Goal: Transaction & Acquisition: Purchase product/service

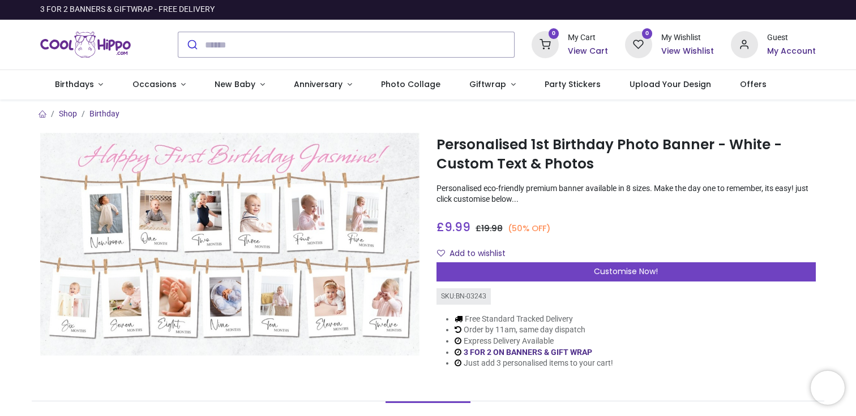
scroll to position [358, 0]
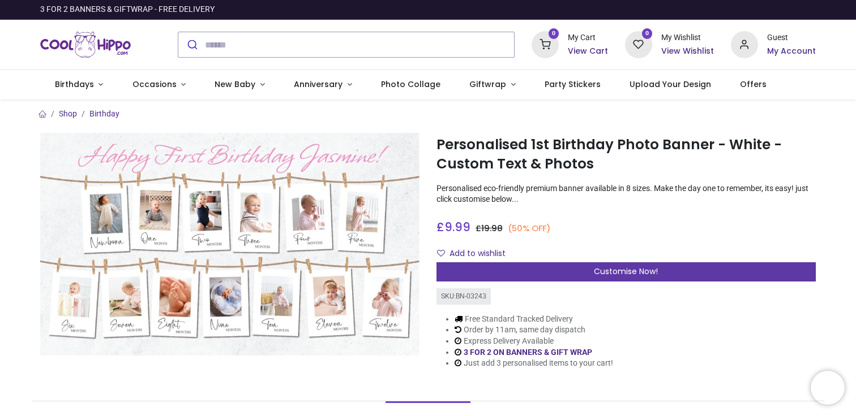
click at [582, 278] on div "Customise Now!" at bounding box center [625, 272] width 379 height 19
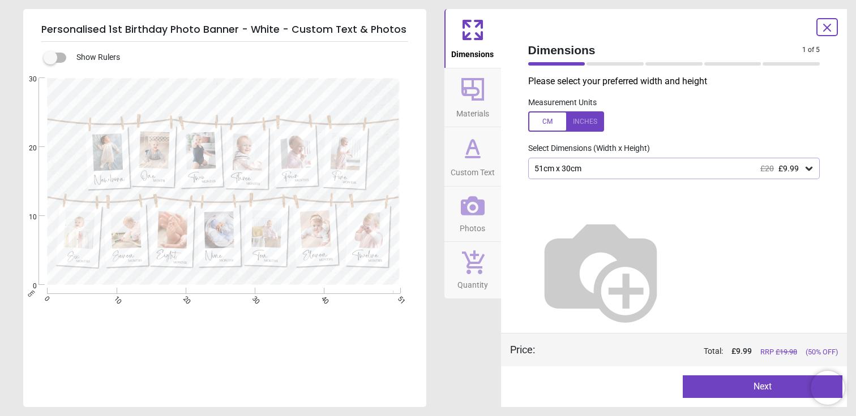
click at [603, 169] on div "51cm x 30cm £20 £9.99" at bounding box center [668, 169] width 270 height 10
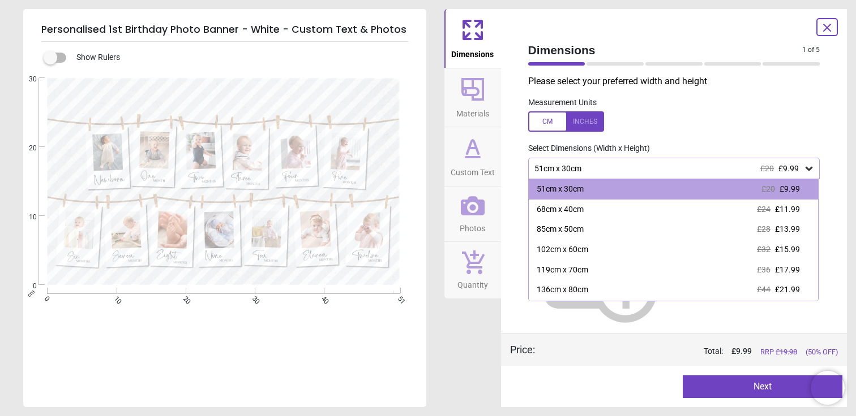
click at [610, 165] on div "51cm x 30cm £20 £9.99" at bounding box center [668, 169] width 270 height 10
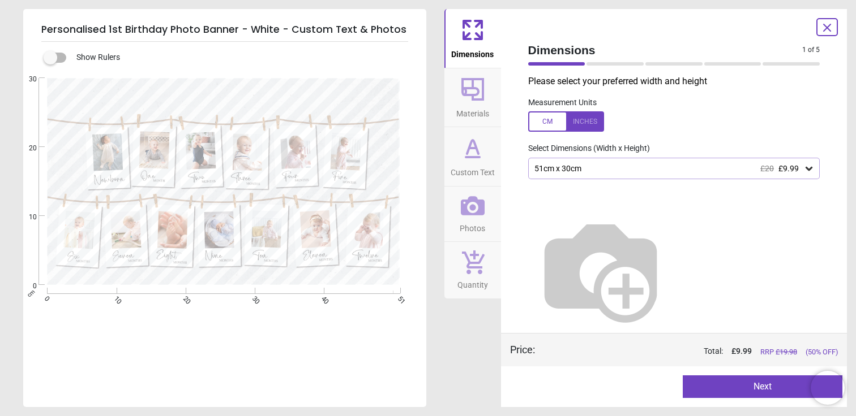
click at [668, 168] on div "51cm x 30cm £20 £9.99" at bounding box center [668, 169] width 270 height 10
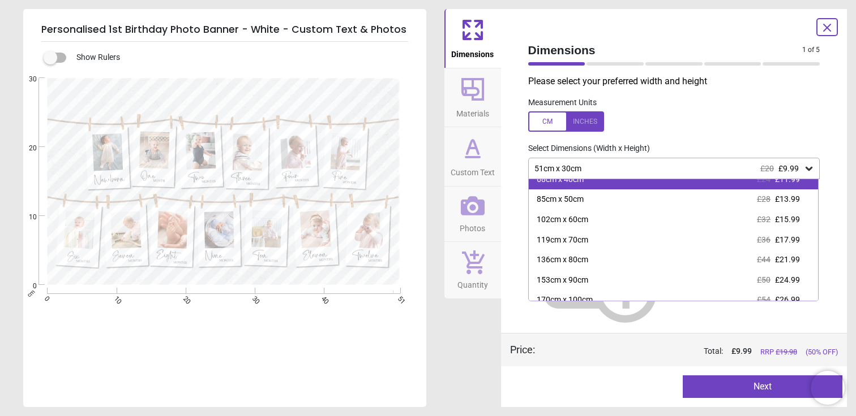
scroll to position [40, 0]
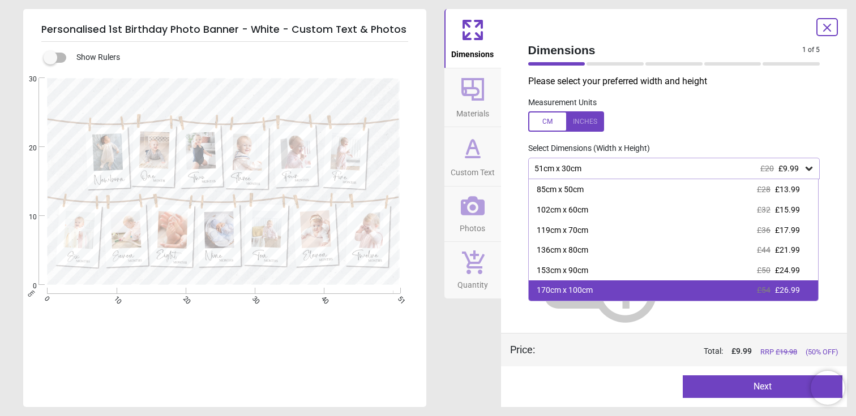
click at [651, 286] on div "170cm x 100cm £54 £26.99" at bounding box center [674, 291] width 290 height 20
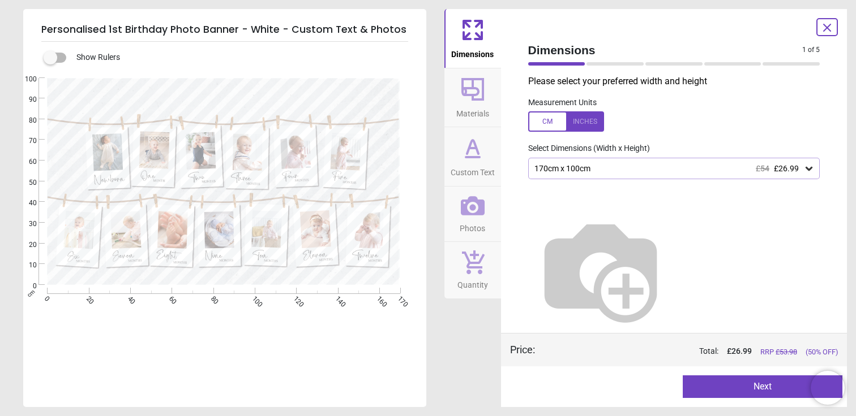
click at [483, 103] on span "Materials" at bounding box center [472, 111] width 33 height 17
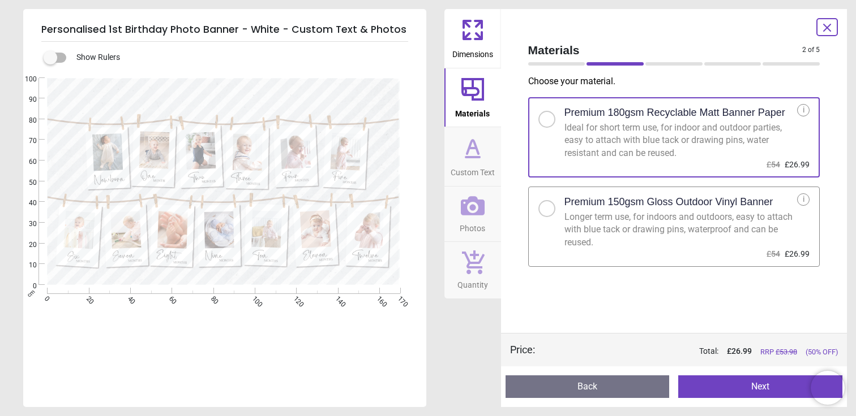
click at [470, 155] on icon at bounding box center [472, 148] width 27 height 27
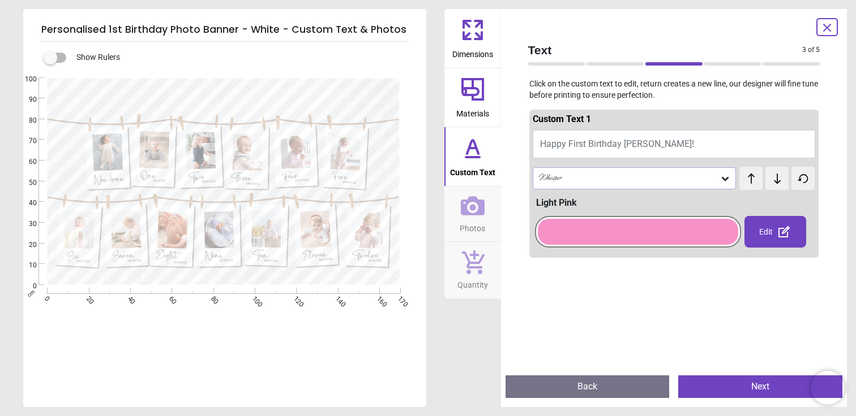
click at [621, 224] on div at bounding box center [638, 232] width 200 height 26
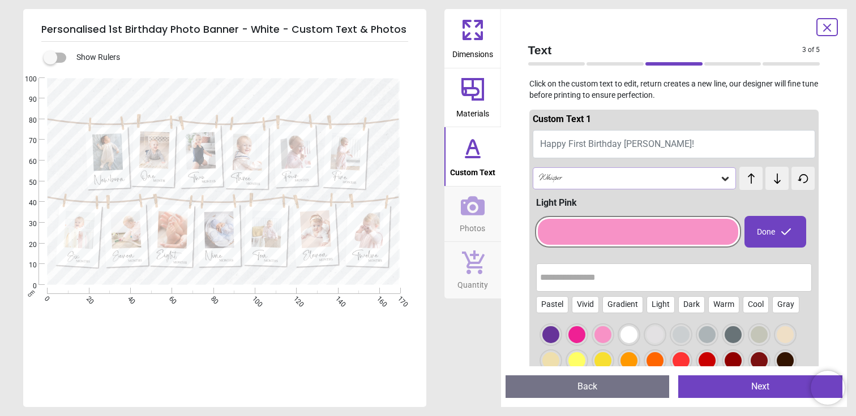
click at [585, 360] on div at bounding box center [576, 361] width 17 height 17
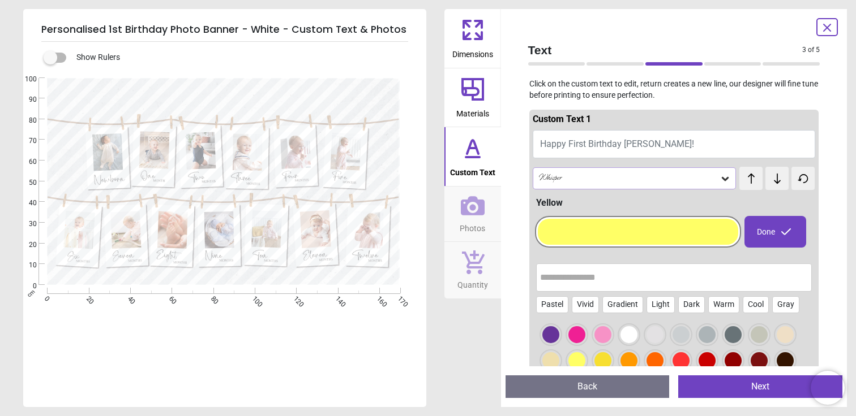
click at [611, 359] on div at bounding box center [602, 361] width 17 height 17
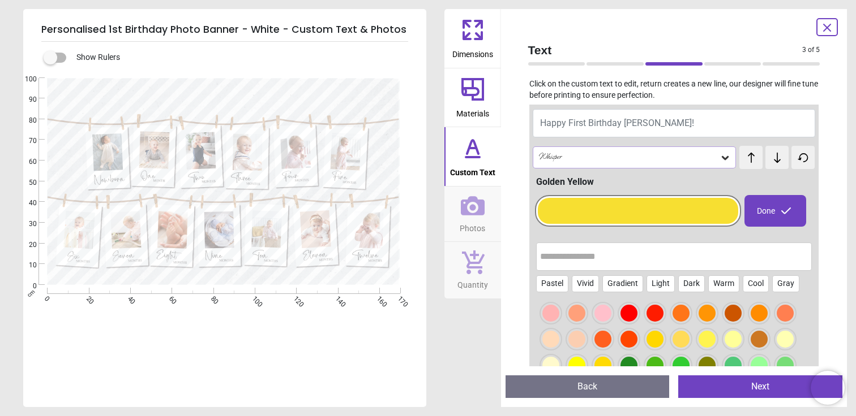
scroll to position [94, 0]
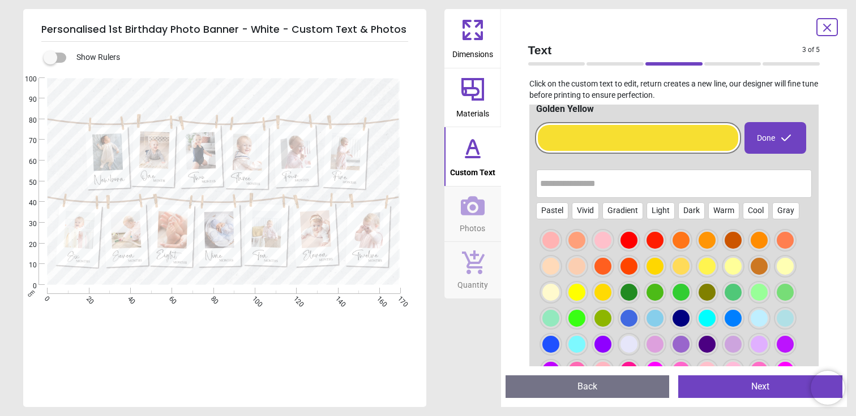
click at [611, 284] on div at bounding box center [602, 292] width 17 height 17
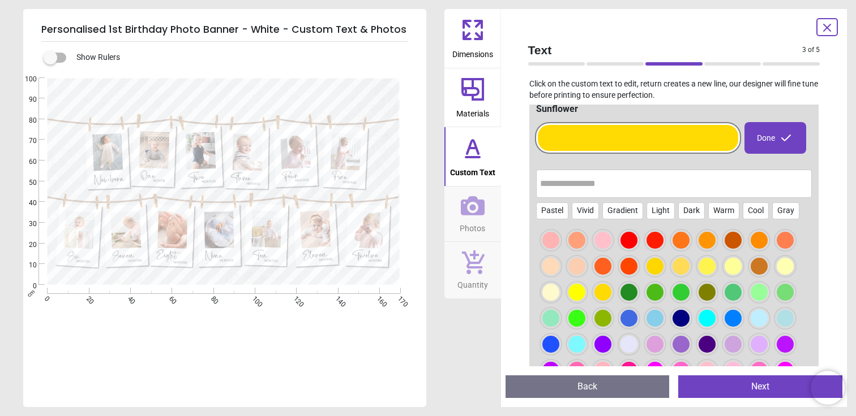
click at [698, 258] on div at bounding box center [706, 266] width 17 height 17
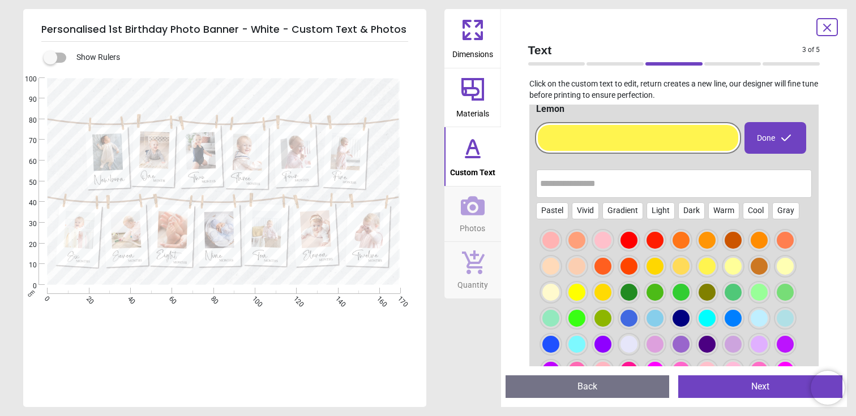
click at [672, 258] on div at bounding box center [680, 266] width 17 height 17
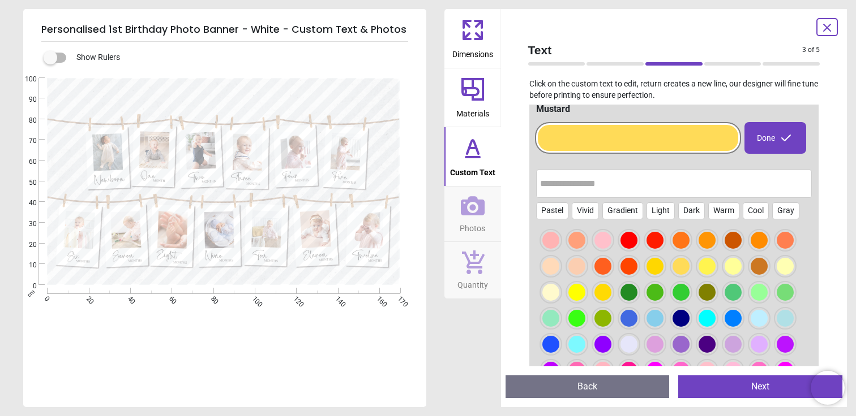
click at [672, 310] on div at bounding box center [680, 318] width 17 height 17
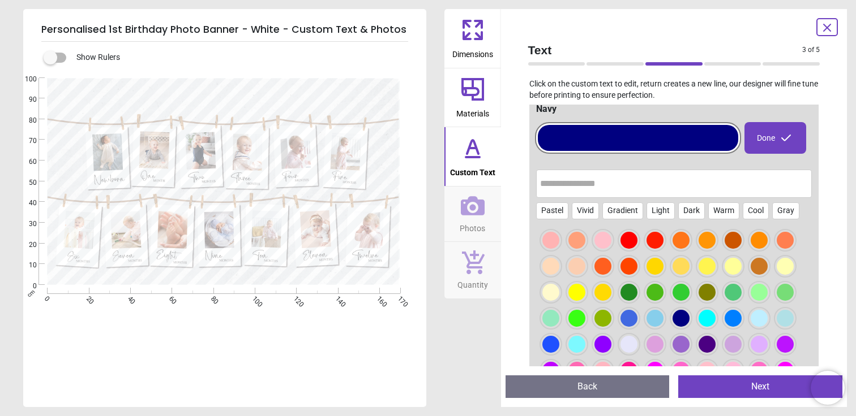
click at [620, 310] on div at bounding box center [628, 318] width 17 height 17
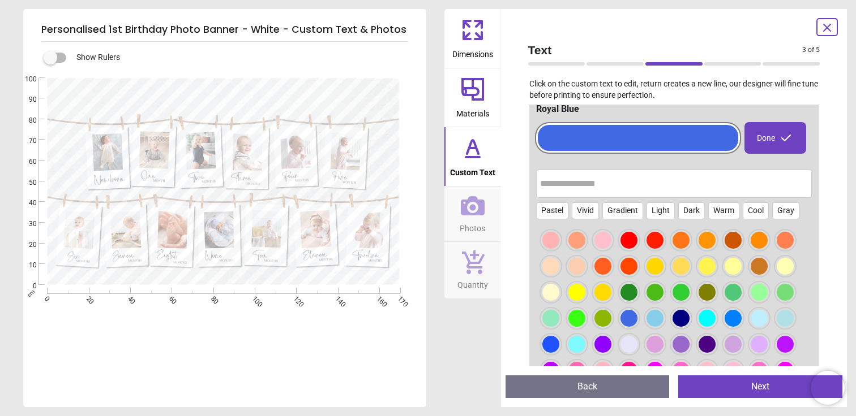
click at [724, 310] on div at bounding box center [732, 318] width 17 height 17
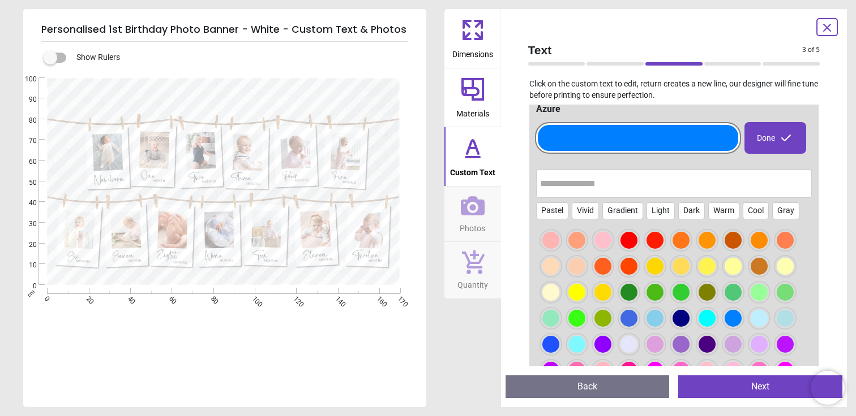
click at [780, 294] on div at bounding box center [674, 318] width 276 height 185
click at [559, 336] on div at bounding box center [550, 344] width 17 height 17
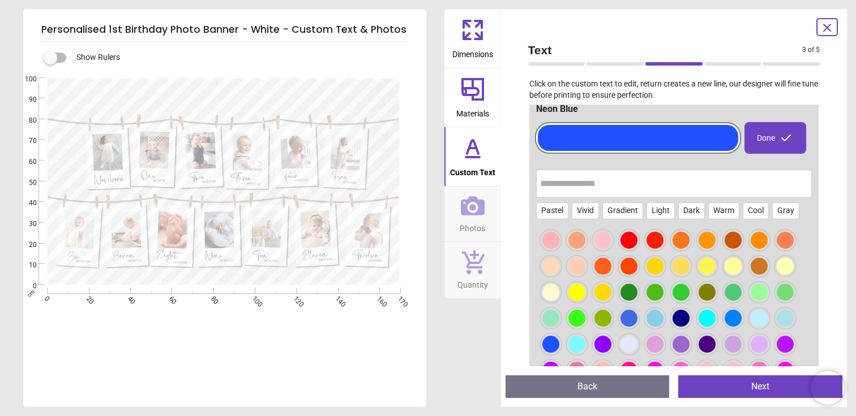
click at [672, 310] on div at bounding box center [680, 318] width 17 height 17
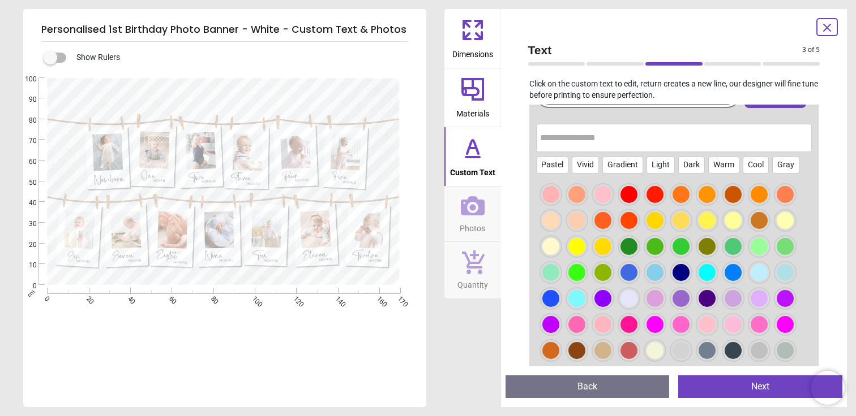
scroll to position [159, 0]
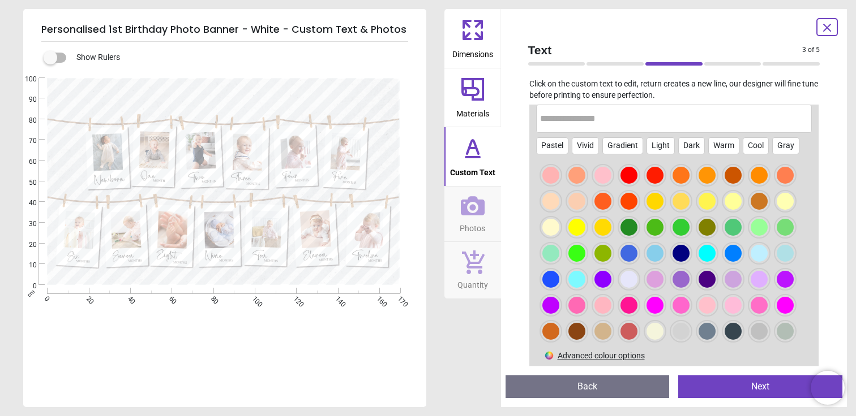
click at [750, 193] on div at bounding box center [758, 201] width 17 height 17
click at [585, 323] on div at bounding box center [576, 331] width 17 height 17
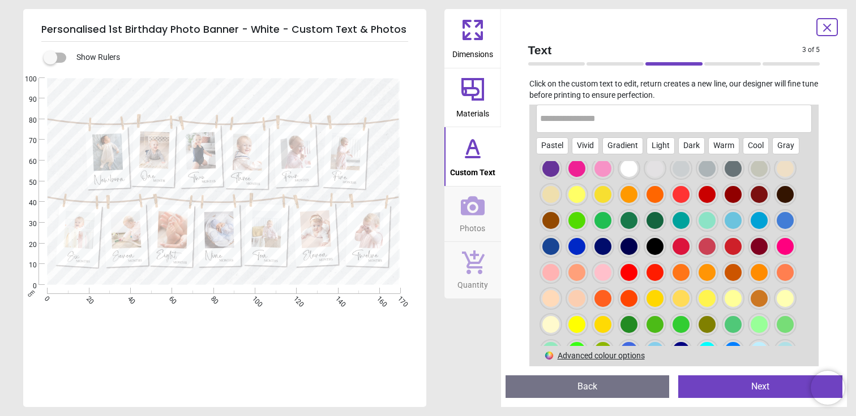
scroll to position [0, 0]
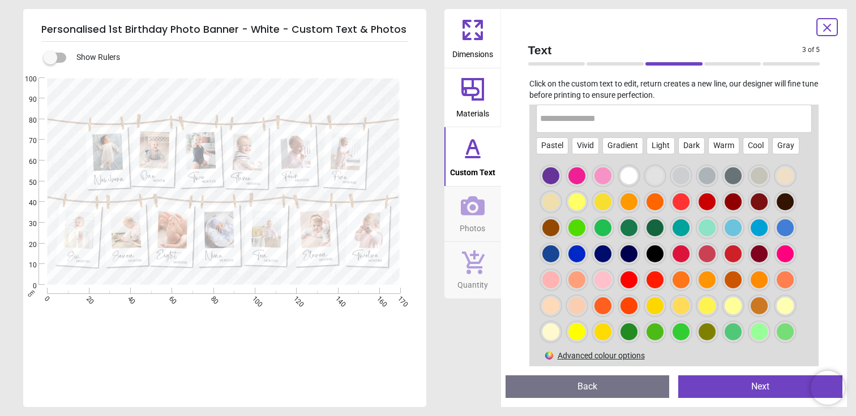
click at [611, 201] on div at bounding box center [602, 202] width 17 height 17
click at [585, 204] on div at bounding box center [576, 202] width 17 height 17
click at [646, 315] on div at bounding box center [654, 306] width 17 height 17
click at [672, 315] on div at bounding box center [680, 306] width 17 height 17
click at [698, 315] on div at bounding box center [706, 306] width 17 height 17
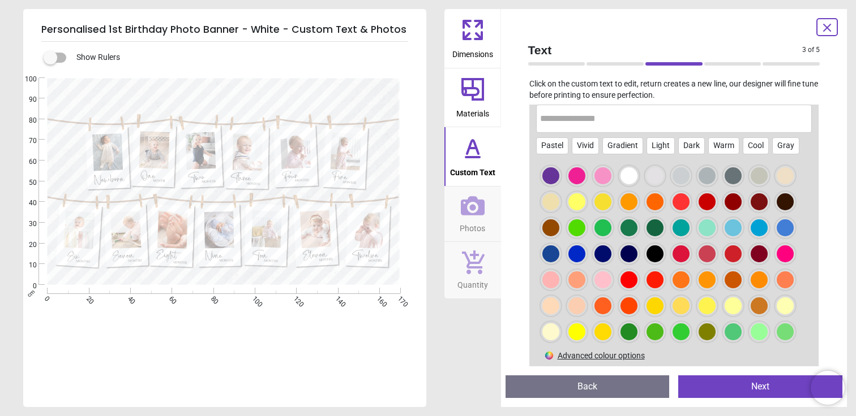
click at [724, 315] on div at bounding box center [732, 306] width 17 height 17
drag, startPoint x: 754, startPoint y: 337, endPoint x: 724, endPoint y: 337, distance: 30.0
click at [611, 337] on div at bounding box center [602, 332] width 17 height 17
click at [585, 335] on div at bounding box center [576, 332] width 17 height 17
click at [559, 335] on div at bounding box center [550, 332] width 17 height 17
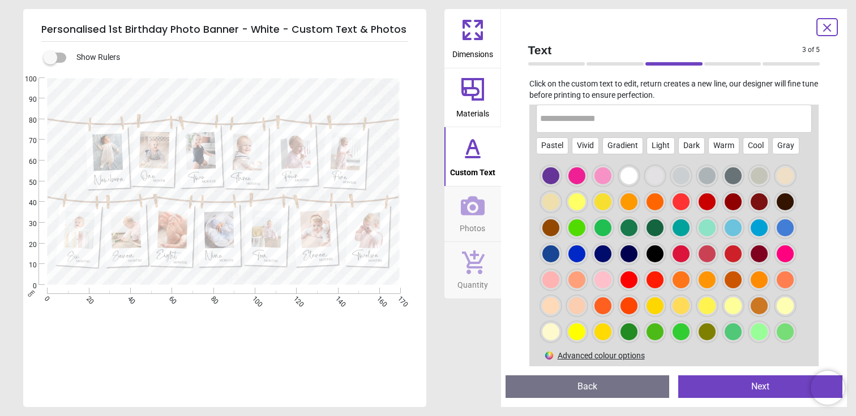
click at [750, 315] on div at bounding box center [758, 306] width 17 height 17
click at [776, 315] on div at bounding box center [784, 306] width 17 height 17
click at [750, 315] on div at bounding box center [758, 306] width 17 height 17
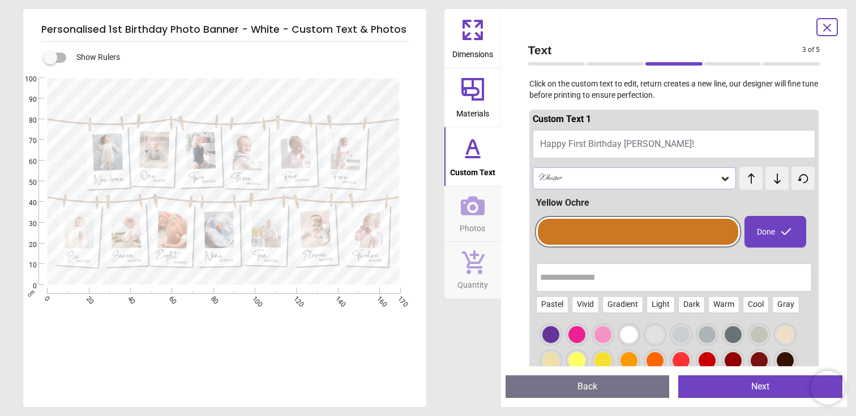
click at [649, 146] on span "Happy First Birthday Jasmine!" at bounding box center [617, 144] width 154 height 11
click at [667, 143] on button "Happy First Birthday Jasmine!" at bounding box center [673, 144] width 283 height 28
click at [676, 144] on button "Happy First Birthday Jasmine!" at bounding box center [673, 144] width 283 height 28
drag, startPoint x: 626, startPoint y: 137, endPoint x: 591, endPoint y: 145, distance: 36.0
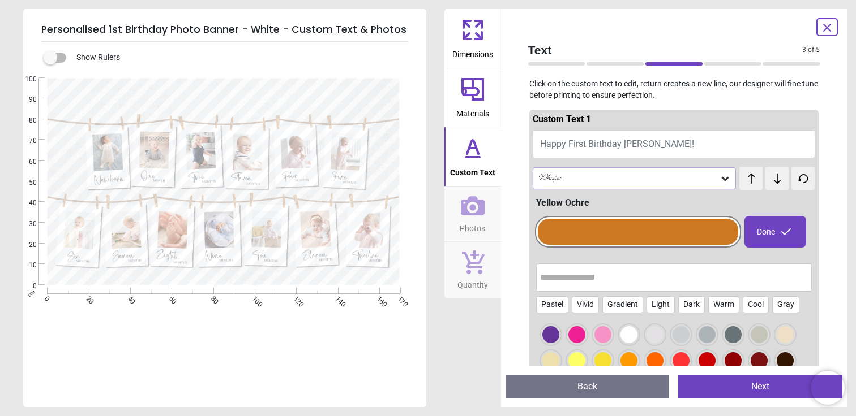
click at [583, 133] on button "Happy First Birthday Jasmine!" at bounding box center [673, 144] width 283 height 28
type textarea "*"
type textarea "**********"
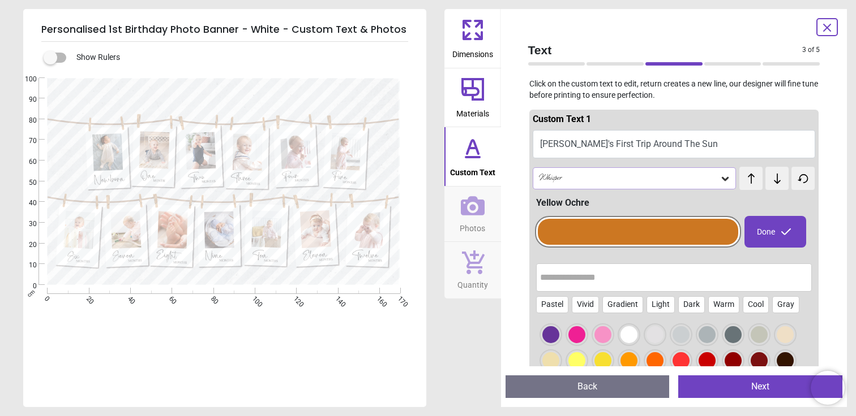
click at [577, 174] on div "Whisper" at bounding box center [629, 179] width 182 height 10
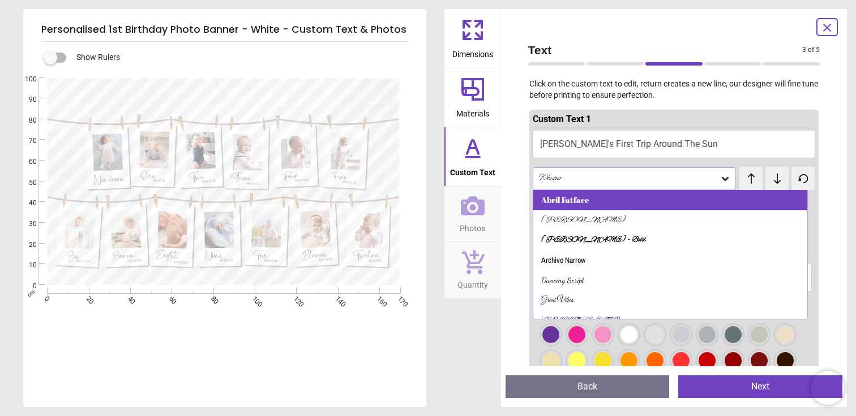
click at [581, 200] on div "Abril Fatface" at bounding box center [565, 200] width 48 height 11
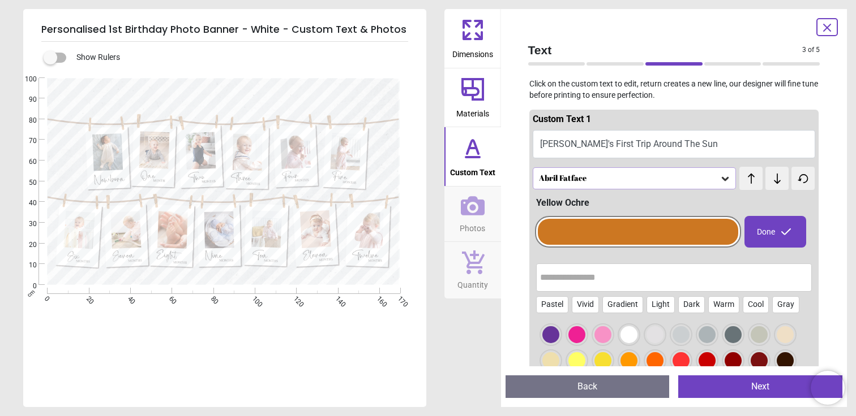
click at [583, 171] on div "Abril Fatface" at bounding box center [634, 178] width 204 height 22
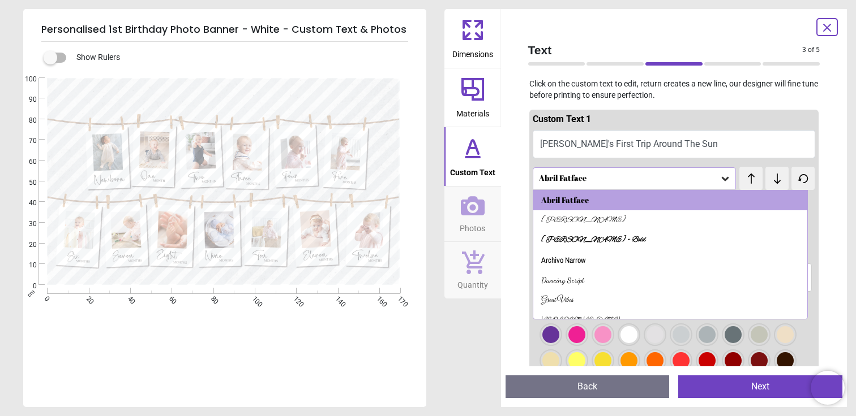
click at [576, 254] on div "Archivo Narrow" at bounding box center [670, 261] width 274 height 20
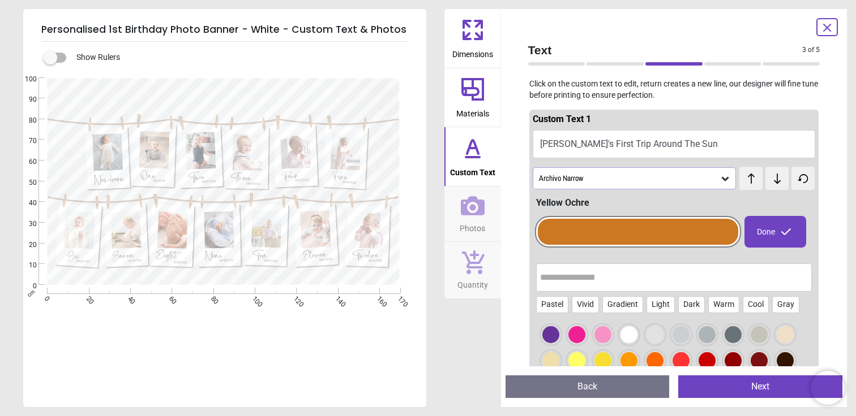
click at [579, 187] on div "Archivo Narrow" at bounding box center [634, 178] width 204 height 22
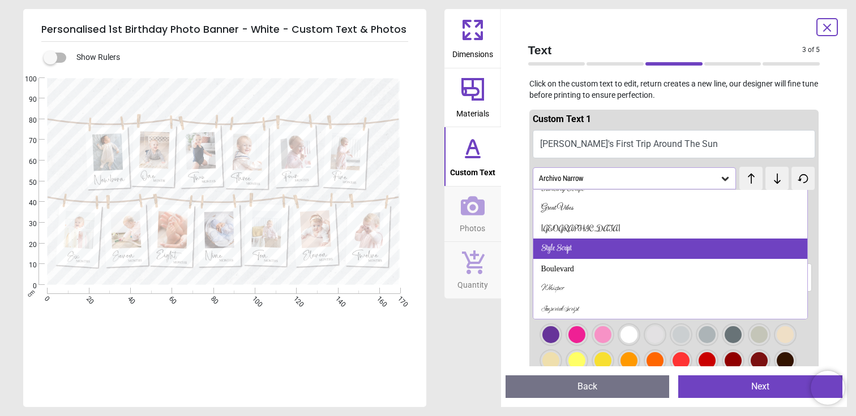
scroll to position [92, 0]
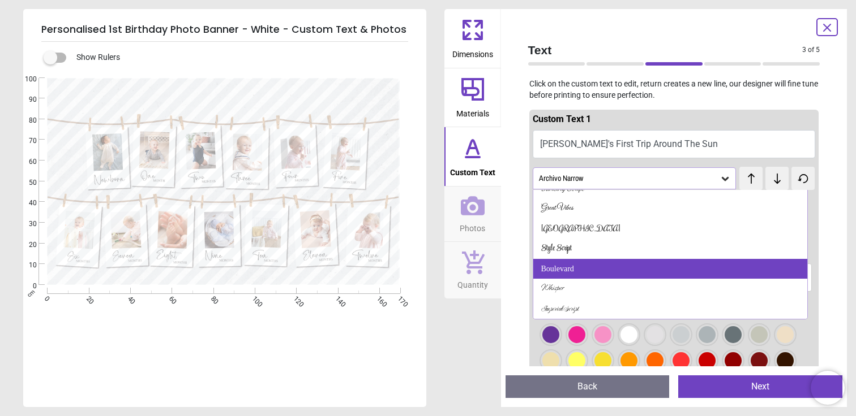
click at [568, 262] on div "Boulevard" at bounding box center [670, 269] width 274 height 20
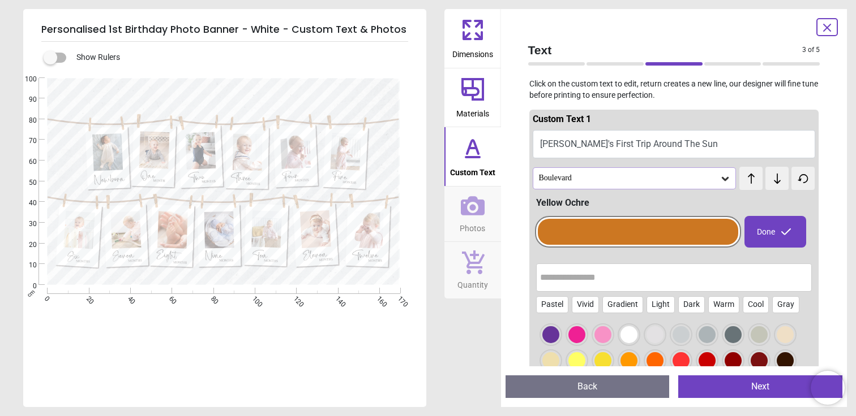
click at [578, 178] on div "Boulevard" at bounding box center [629, 179] width 182 height 10
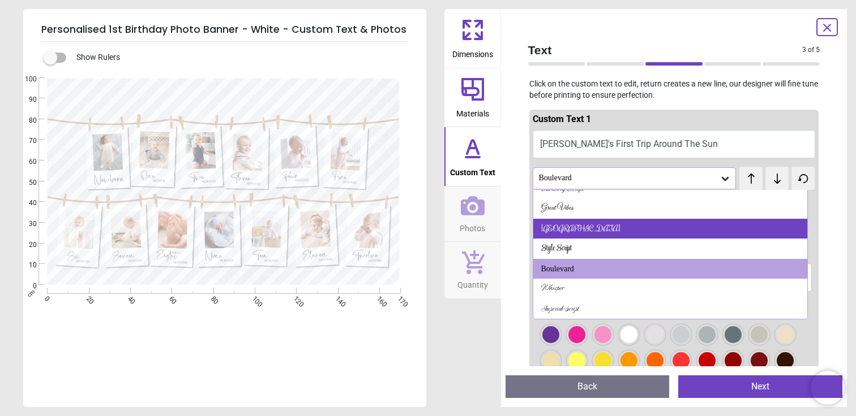
click at [572, 228] on div "Rochester" at bounding box center [670, 229] width 274 height 20
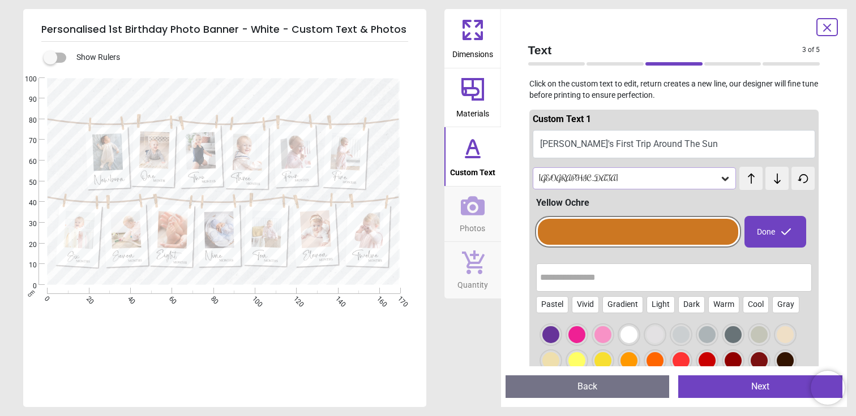
click at [563, 171] on div "Rochester" at bounding box center [634, 178] width 204 height 22
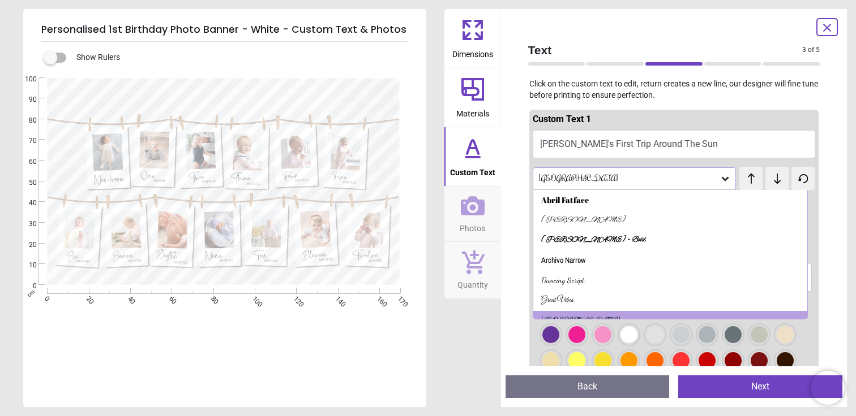
scroll to position [12, 0]
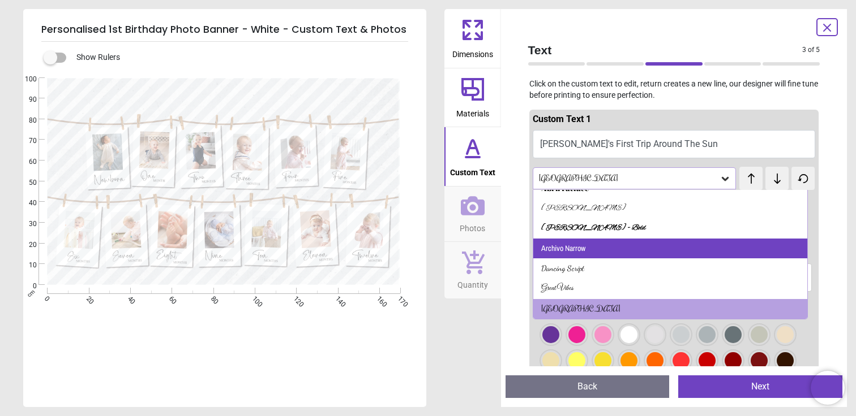
click at [572, 247] on div "Archivo Narrow" at bounding box center [563, 248] width 44 height 11
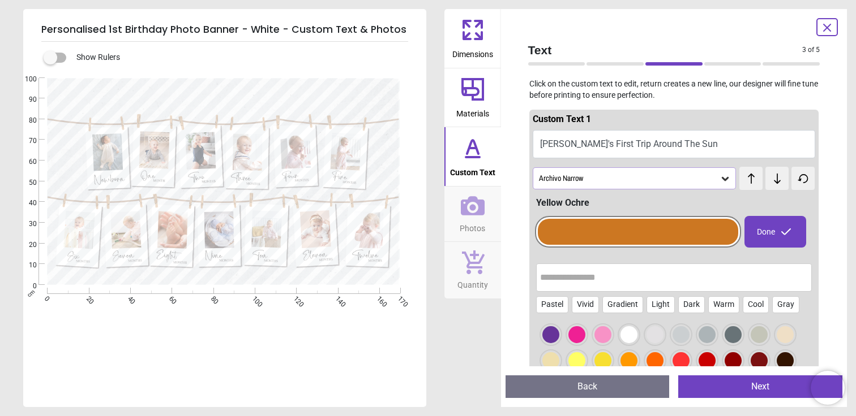
click at [575, 184] on div "Archivo Narrow" at bounding box center [634, 178] width 204 height 22
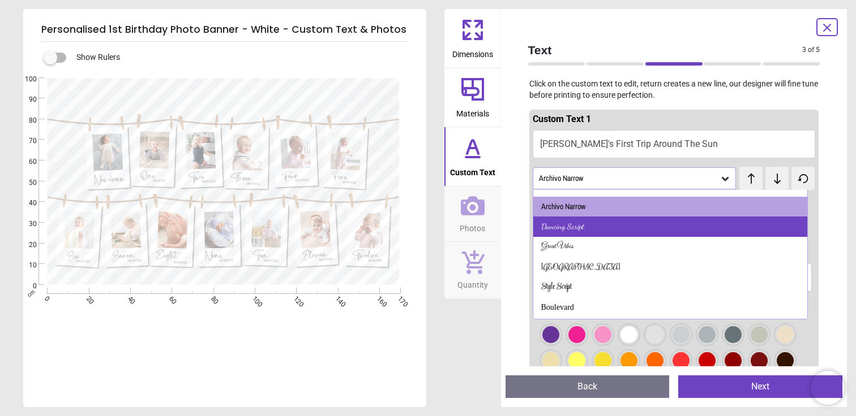
scroll to position [54, 0]
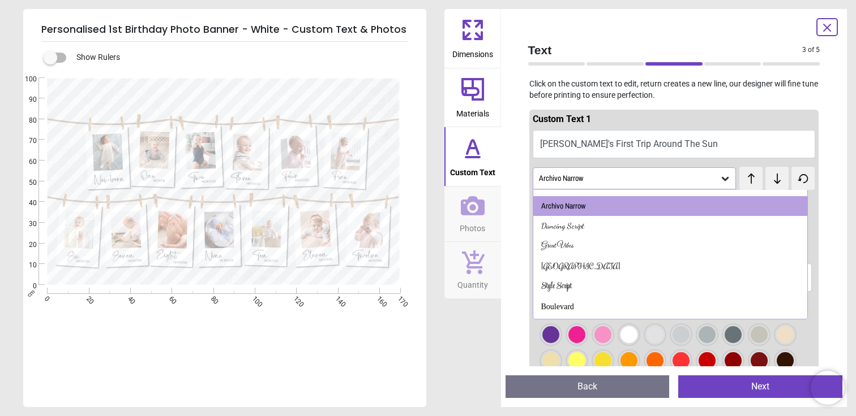
click at [528, 148] on div "Custom Text 1 George's First Trip Around The Sun Archivo Narrow test test Abril…" at bounding box center [674, 236] width 310 height 262
click at [651, 181] on div "Archivo Narrow" at bounding box center [629, 179] width 182 height 10
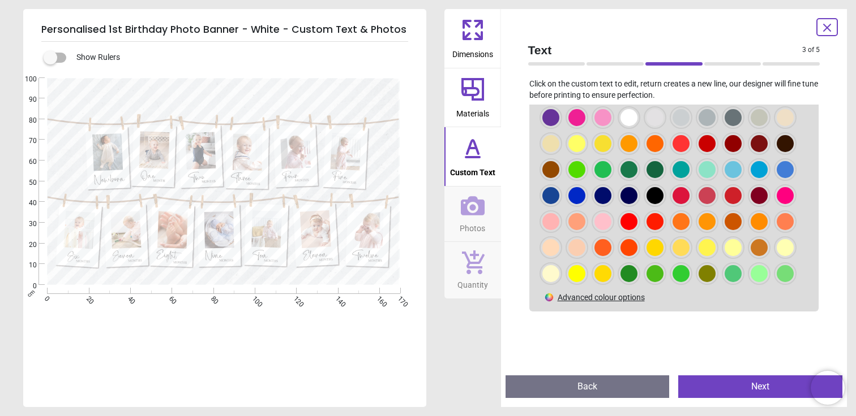
scroll to position [219, 0]
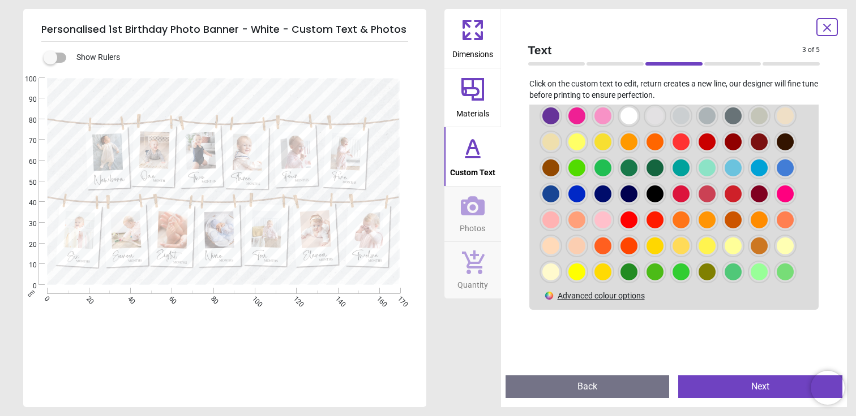
click at [776, 151] on div at bounding box center [784, 142] width 17 height 17
click at [308, 359] on div "**********" at bounding box center [223, 286] width 401 height 416
click at [467, 205] on icon at bounding box center [473, 206] width 24 height 24
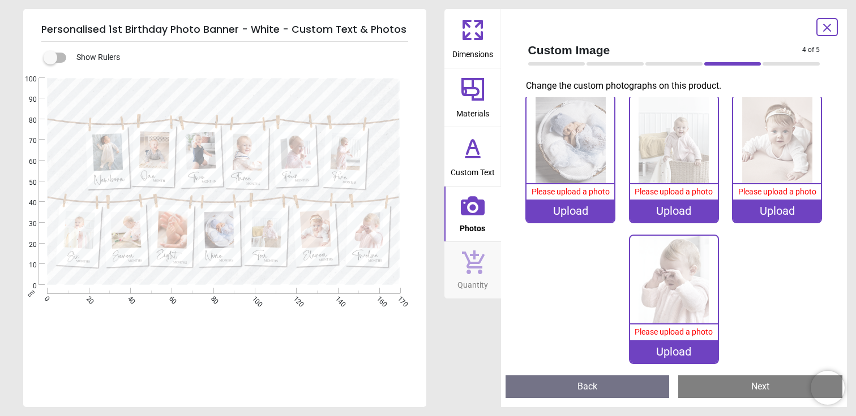
scroll to position [0, 0]
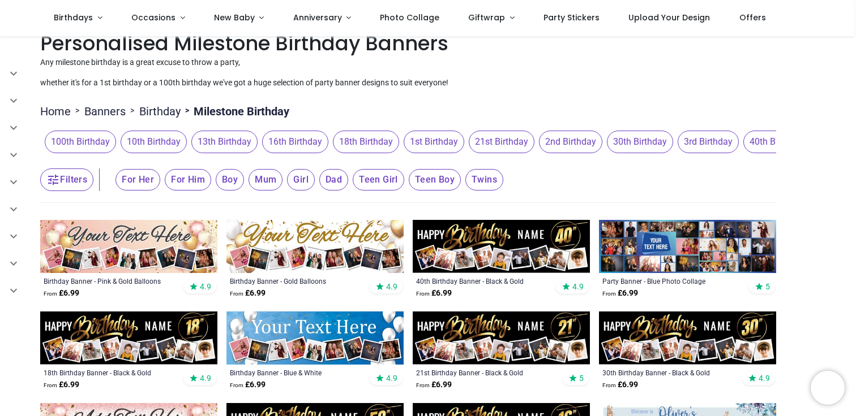
scroll to position [203, 0]
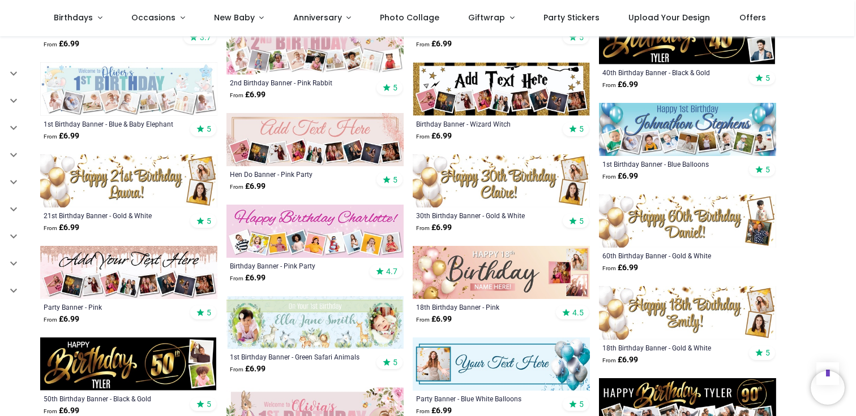
scroll to position [964, 0]
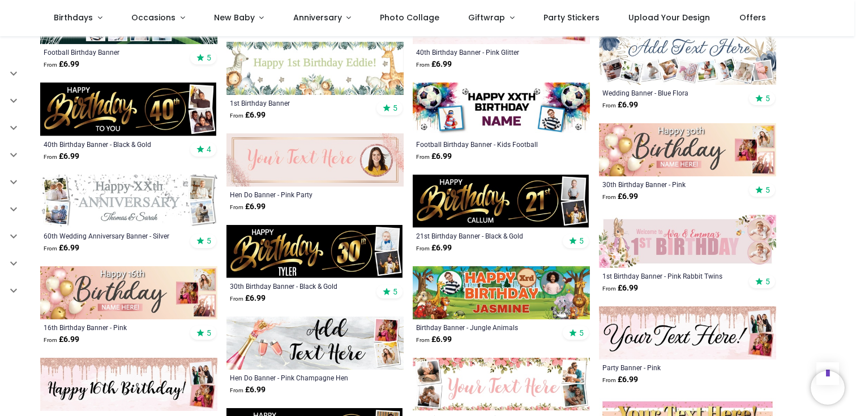
scroll to position [1686, 0]
